Goal: Task Accomplishment & Management: Complete application form

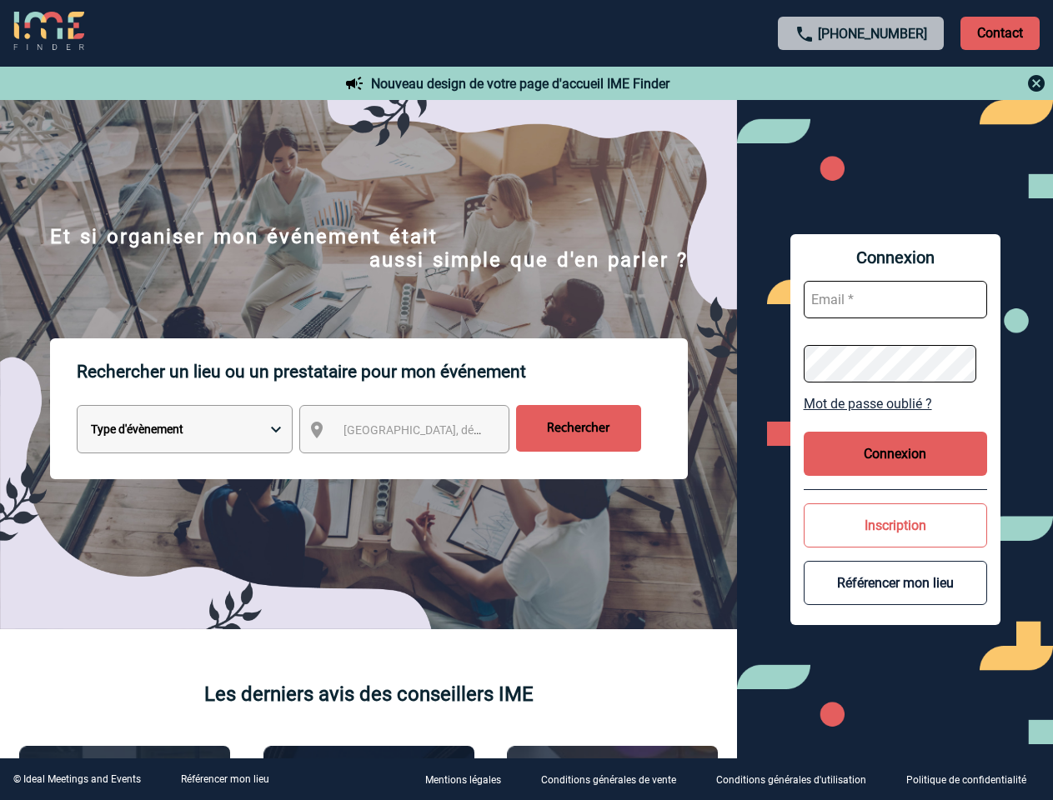
click at [526, 400] on p "Rechercher un lieu ou un prestataire pour mon événement" at bounding box center [382, 371] width 611 height 67
click at [999, 33] on p "Contact" at bounding box center [999, 33] width 79 height 33
click at [861, 83] on div at bounding box center [861, 83] width 371 height 20
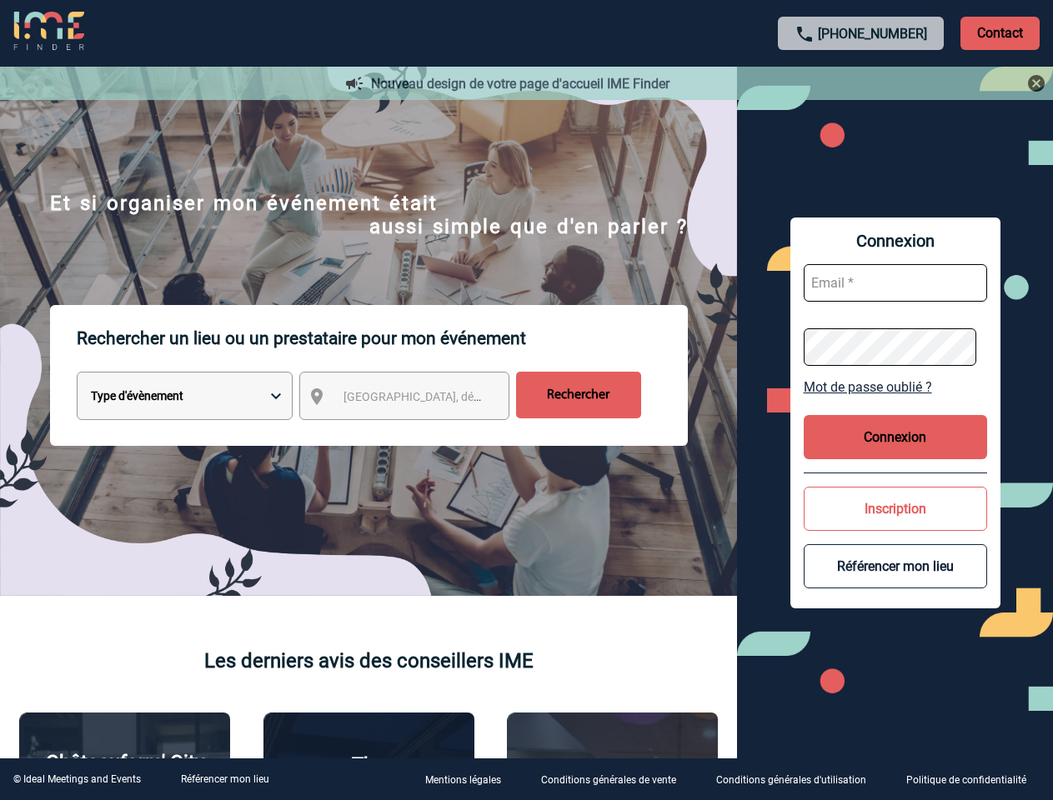
click at [419, 433] on div at bounding box center [423, 321] width 846 height 643
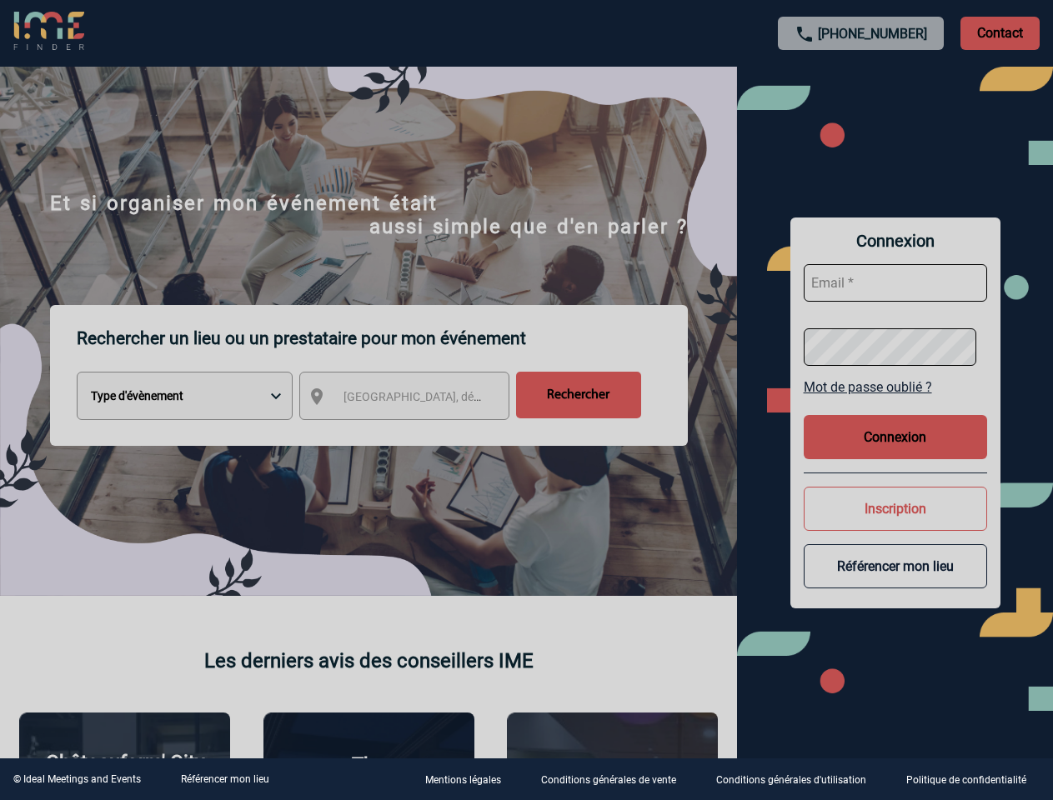
click at [895, 403] on div at bounding box center [526, 400] width 1053 height 800
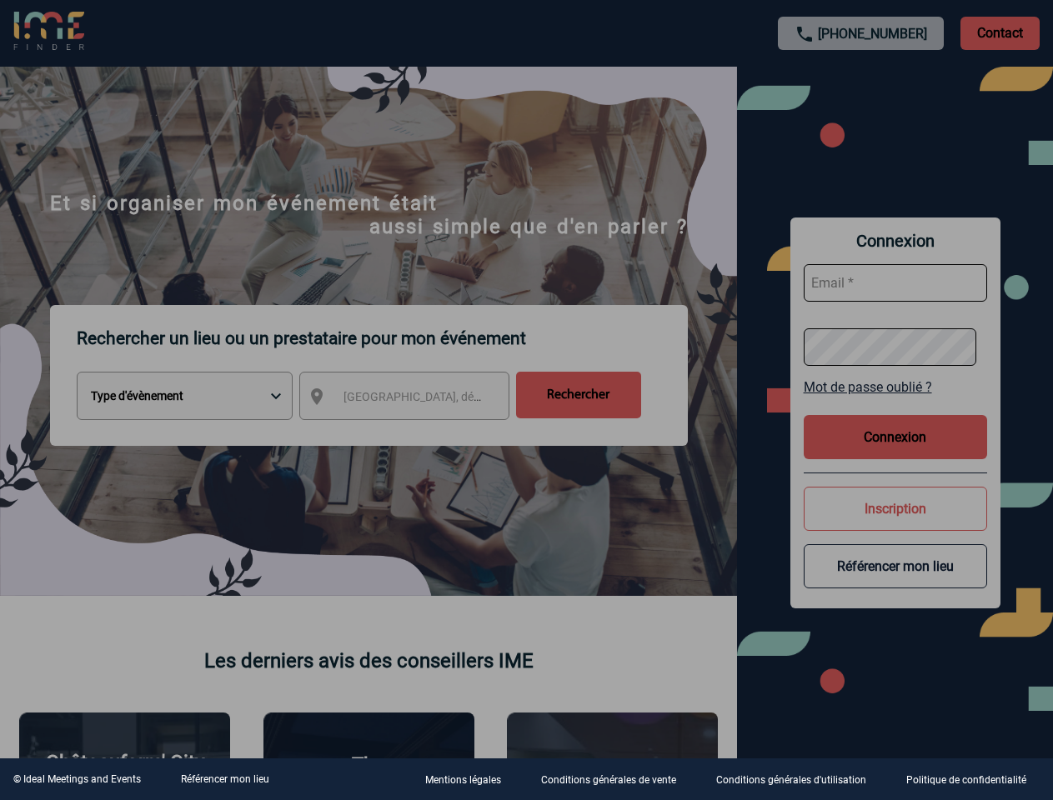
click at [895, 453] on div at bounding box center [526, 400] width 1053 height 800
click at [895, 525] on div at bounding box center [526, 400] width 1053 height 800
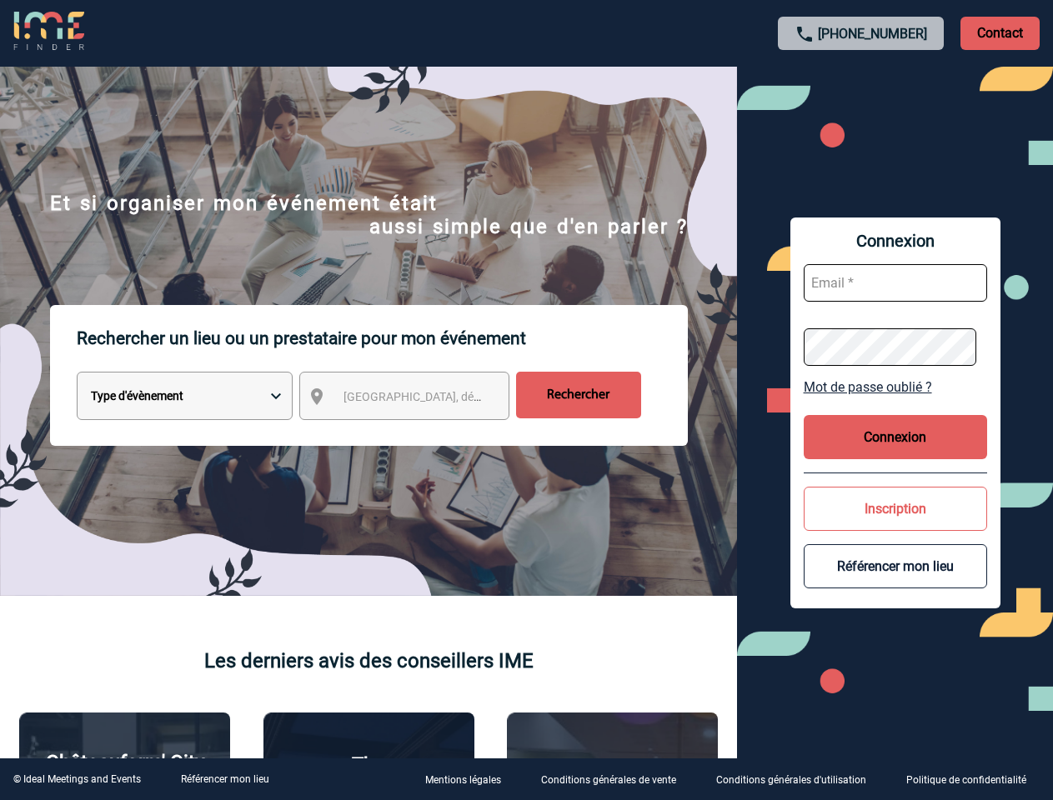
click at [895, 583] on button "Référencer mon lieu" at bounding box center [895, 566] width 183 height 44
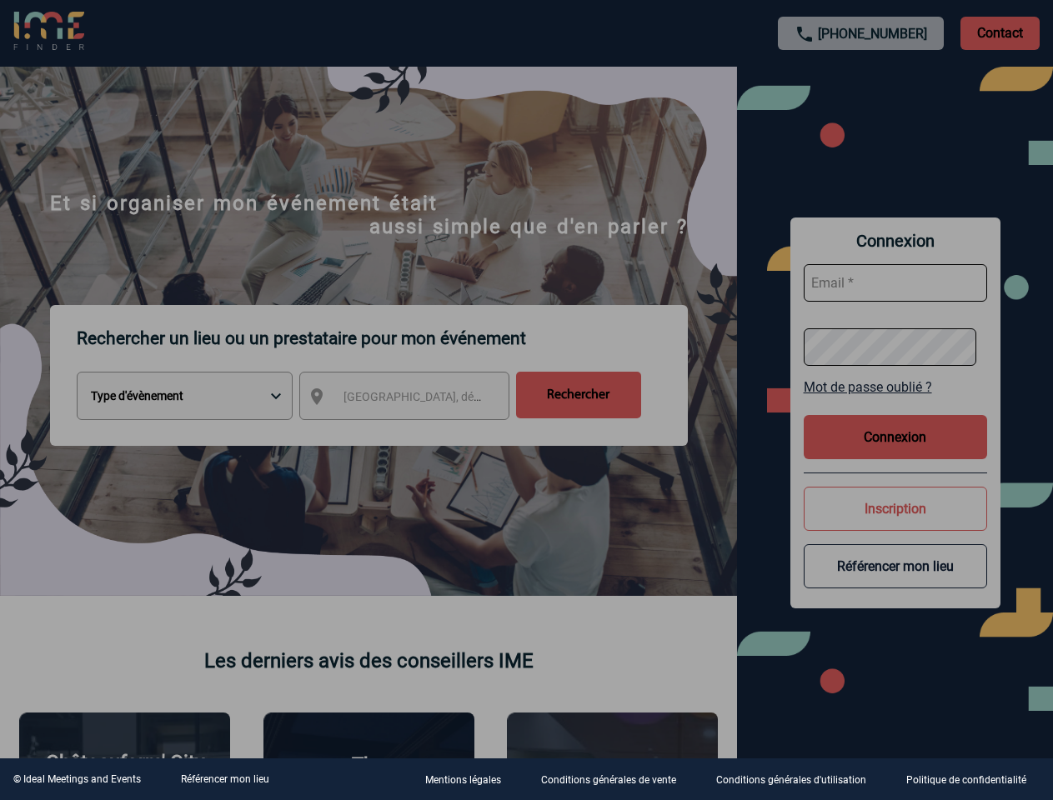
click at [224, 779] on link "Référencer mon lieu" at bounding box center [225, 780] width 88 height 12
